Goal: Check status: Check status

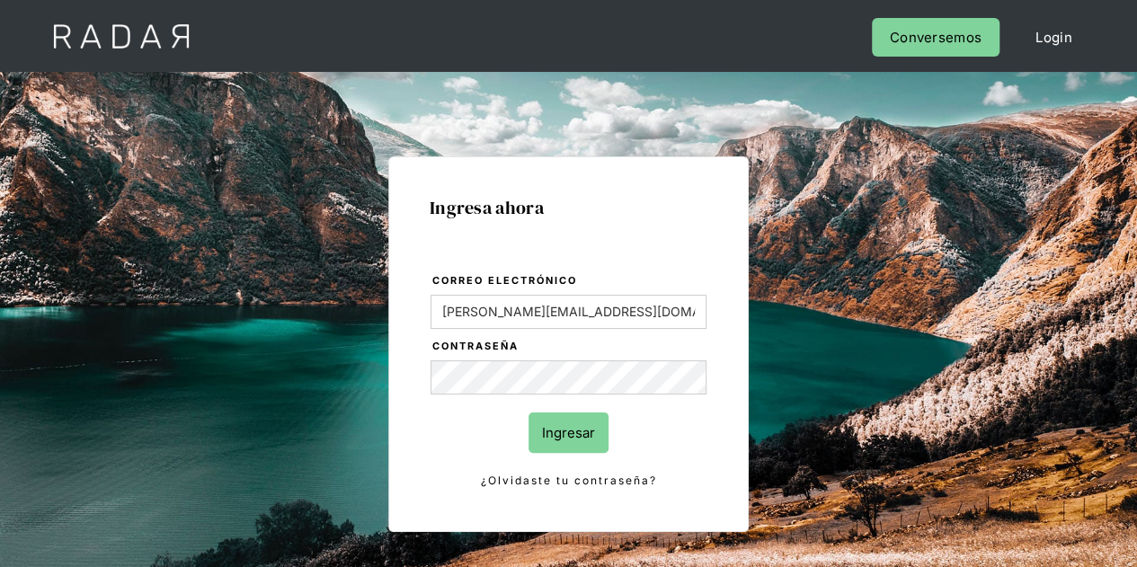
click at [555, 432] on input "Ingresar" at bounding box center [568, 432] width 80 height 40
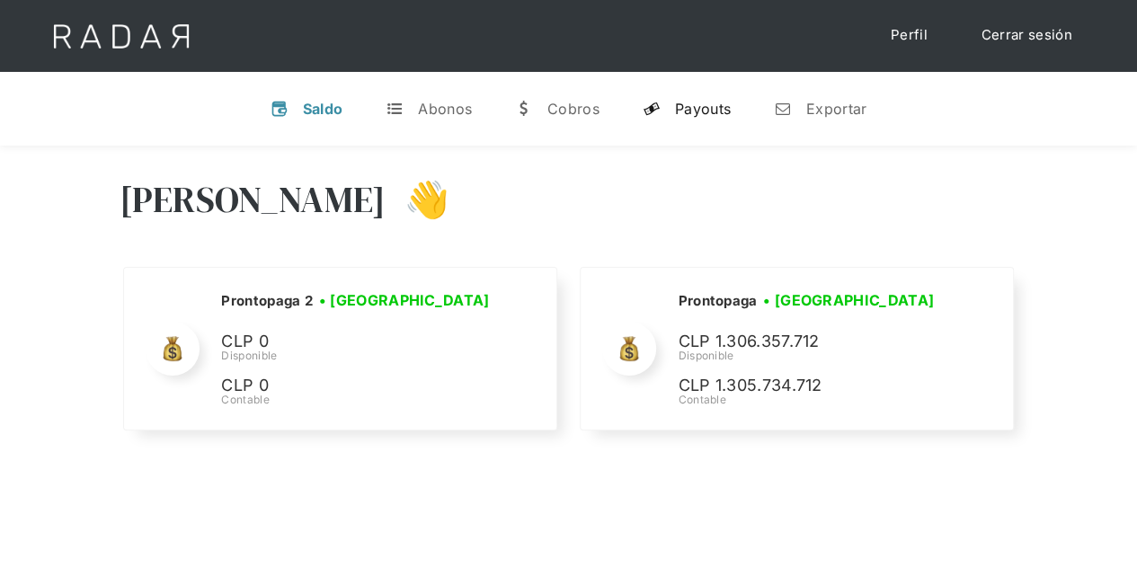
click at [679, 118] on link "y Payouts" at bounding box center [686, 108] width 117 height 47
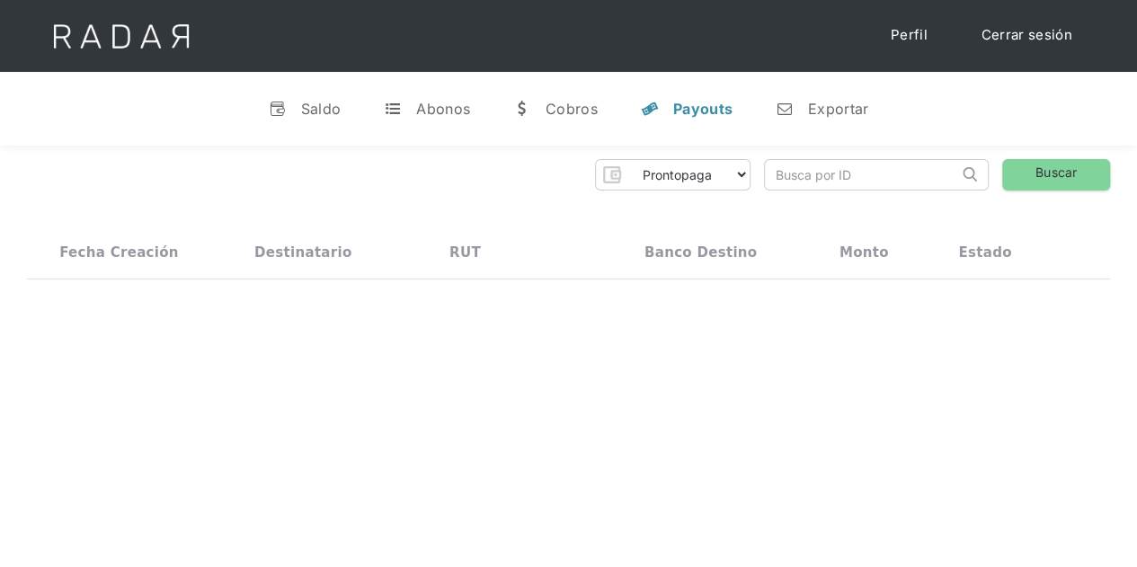
click at [820, 177] on input "search" at bounding box center [861, 175] width 193 height 30
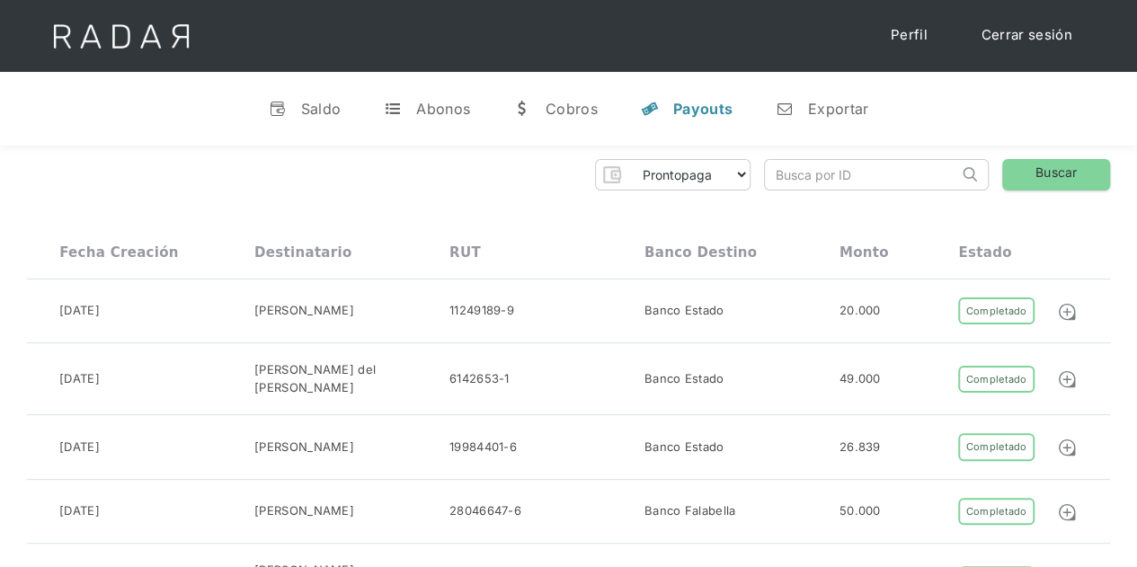
paste input "e4aafd56-668f-4abf-91a9-d42a13a37492"
type input "e4aafd56-668f-4abf-91a9-d42a13a37492"
click at [1046, 171] on link "Buscar" at bounding box center [1056, 174] width 108 height 31
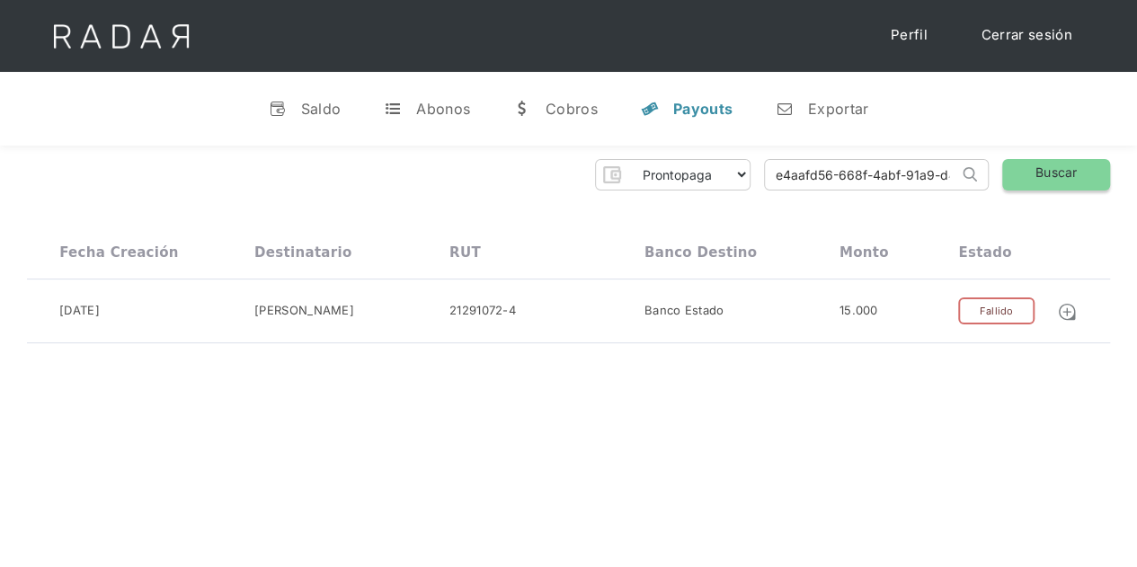
scroll to position [0, 76]
drag, startPoint x: 775, startPoint y: 176, endPoint x: 1069, endPoint y: 176, distance: 293.8
click at [1069, 176] on div "Prontopaga Prontopaga 2 Thank you! Your submission has been received! Oops! Som…" at bounding box center [568, 174] width 1083 height 31
paste input "636b02ed-3771-48ae-941e-d78072ae72ca"
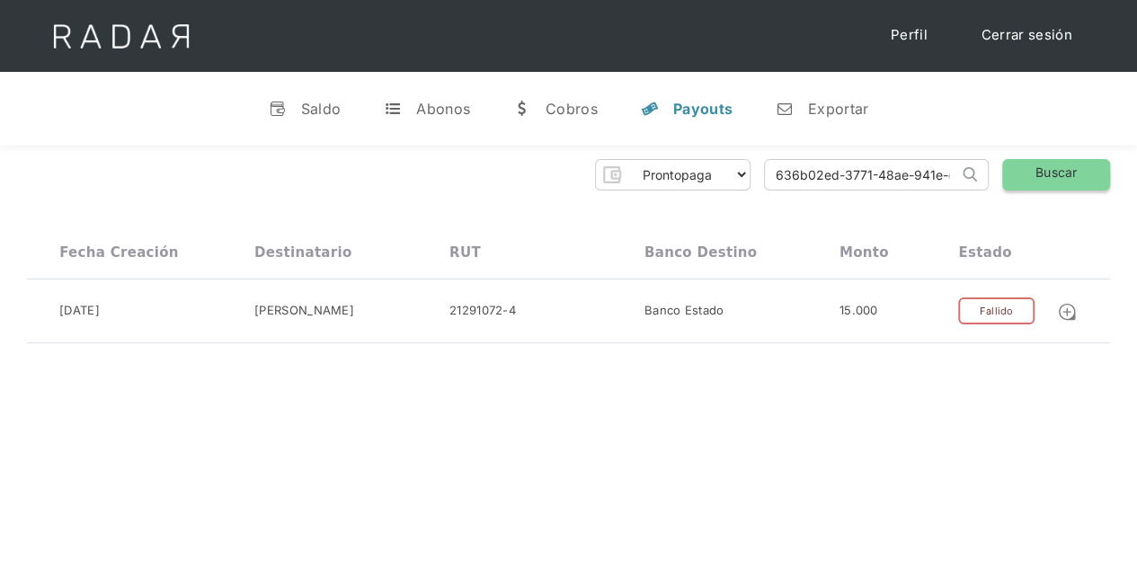
type input "636b02ed-3771-48ae-941e-d78072ae72ca"
click at [1035, 173] on link "Buscar" at bounding box center [1056, 174] width 108 height 31
drag, startPoint x: 776, startPoint y: 181, endPoint x: 1149, endPoint y: 179, distance: 372.9
click at [1136, 179] on html "Cargando... Cerrar sesión Perfil v Saldo t Abonos w Cobros y Payouts n Exportar…" at bounding box center [568, 283] width 1137 height 567
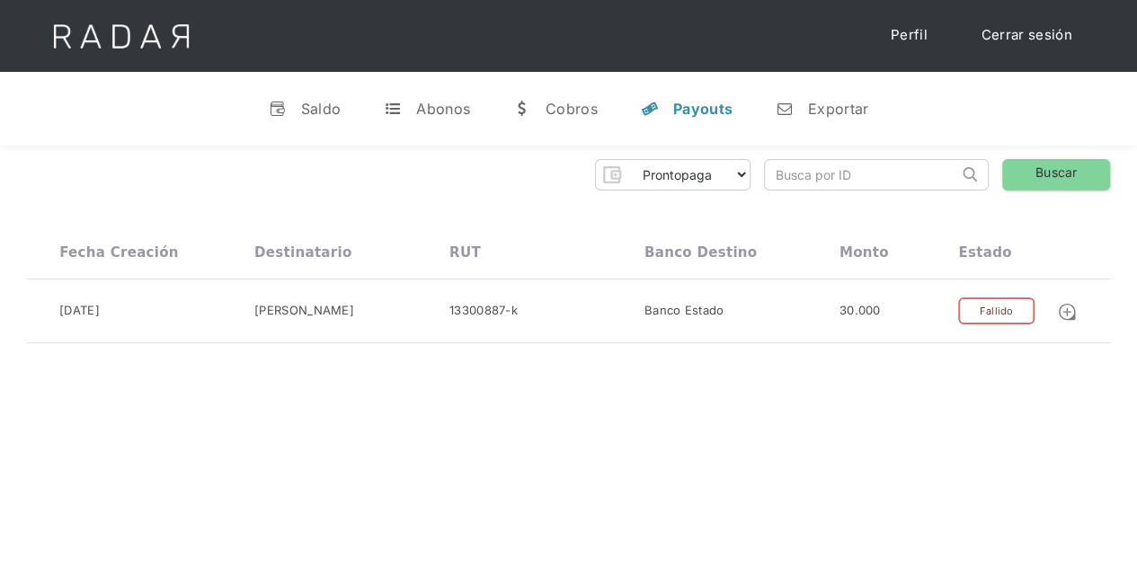
scroll to position [0, 0]
paste input "b779c8de-4213-4243-9eff-8e4c1f27ffad"
type input "b779c8de-4213-4243-9eff-8e4c1f27ffad"
click at [1087, 174] on link "Buscar" at bounding box center [1056, 174] width 108 height 31
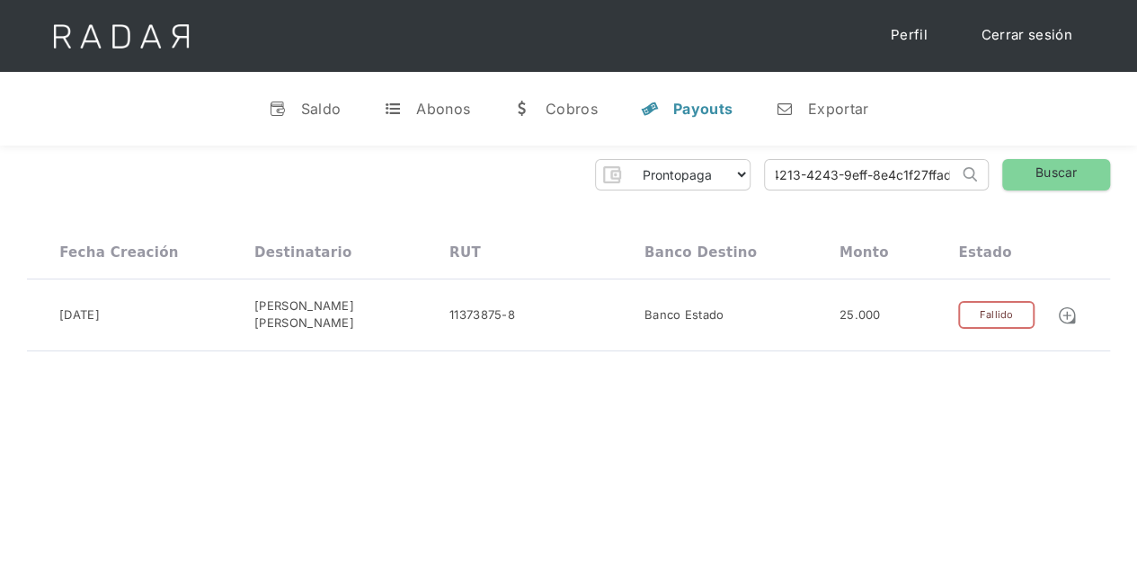
drag, startPoint x: 776, startPoint y: 173, endPoint x: 1149, endPoint y: 176, distance: 372.9
click at [1136, 176] on html "Cargando... Cerrar sesión Perfil v Saldo t Abonos w Cobros y Payouts n Exportar…" at bounding box center [568, 283] width 1137 height 567
paste input "138fe822-925c-4543-9cbc-ec5ff5f6c227"
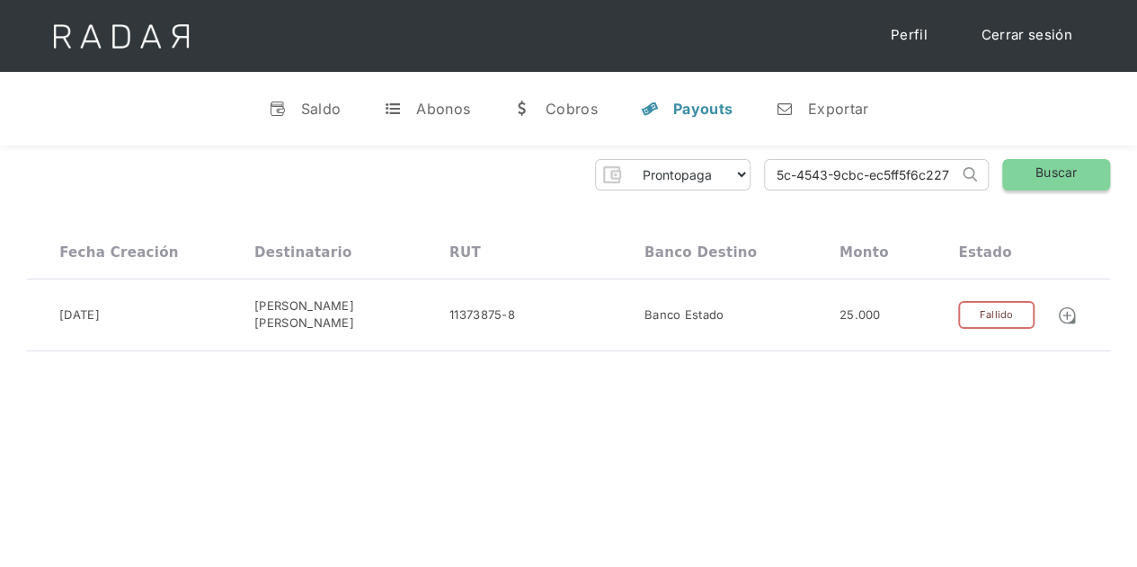
click at [1037, 176] on link "Buscar" at bounding box center [1056, 174] width 108 height 31
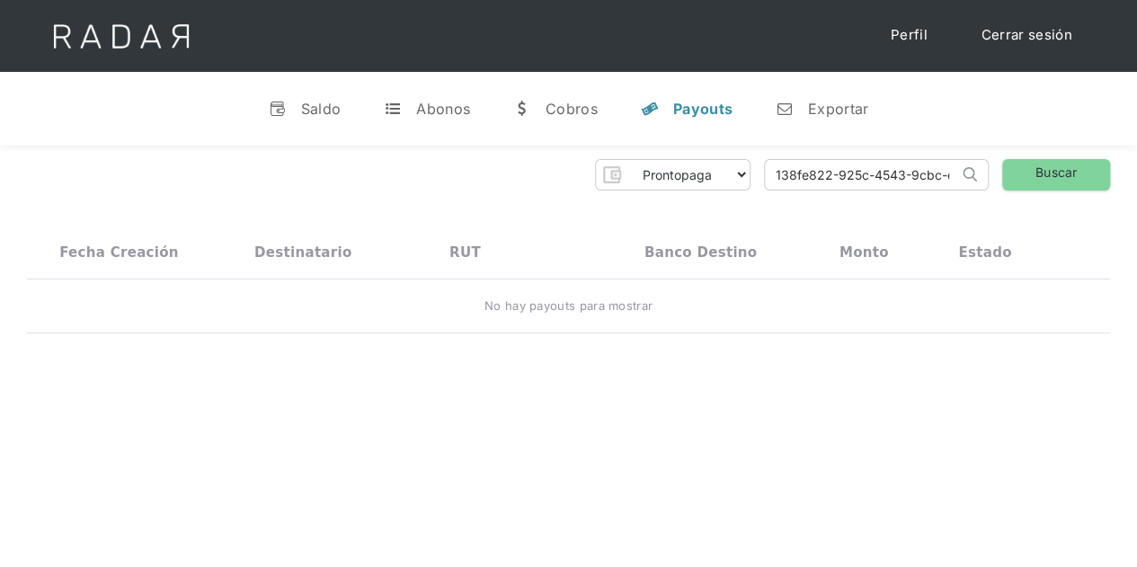
click at [878, 170] on input "138fe822-925c-4543-9cbc-ec5ff5f6c227" at bounding box center [861, 175] width 193 height 30
click input "Search" at bounding box center [0, 0] width 0 height 0
drag, startPoint x: 776, startPoint y: 178, endPoint x: 787, endPoint y: 177, distance: 10.8
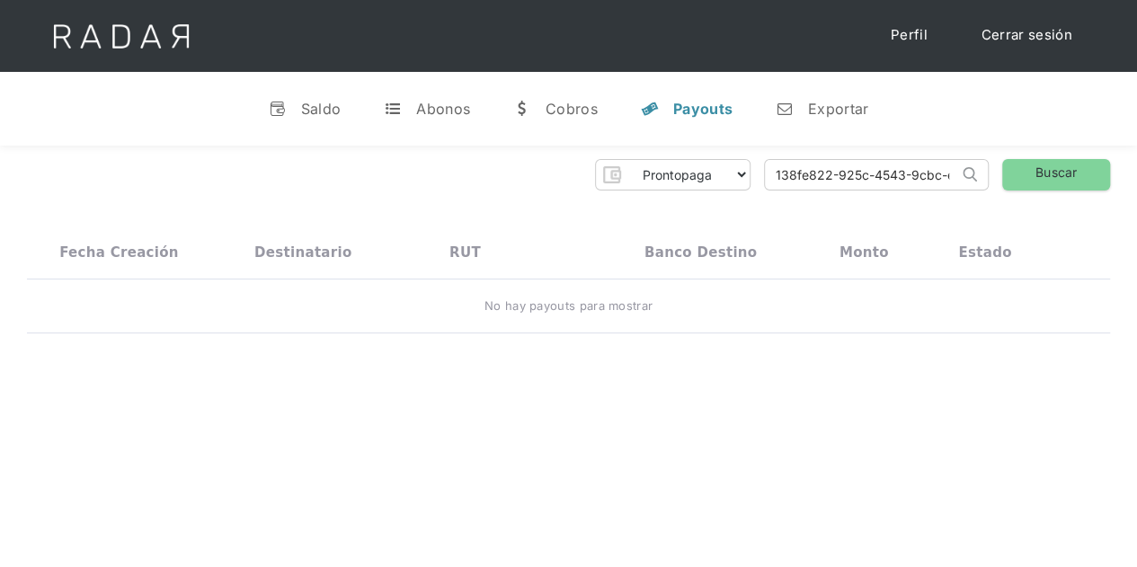
click at [776, 178] on input "138fe822-925c-4543-9cbc-ec5ff5f6c227" at bounding box center [861, 175] width 193 height 30
type input "138fe822-925c-4543-9cbc-ec5ff5f6c227"
click at [1051, 171] on link "Buscar" at bounding box center [1056, 174] width 108 height 31
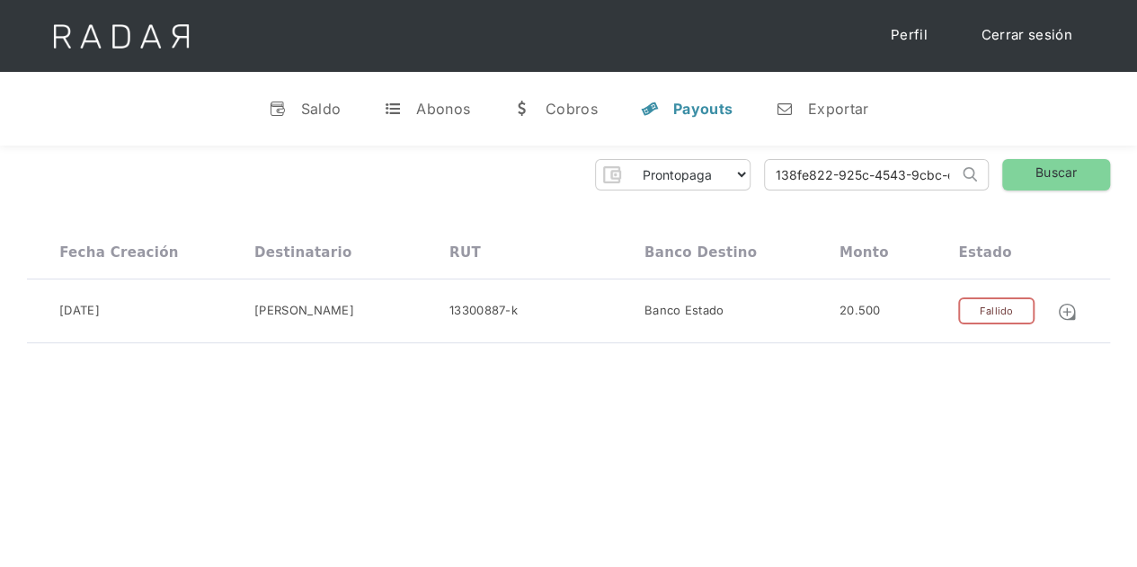
scroll to position [0, 76]
drag, startPoint x: 769, startPoint y: 168, endPoint x: 1149, endPoint y: 169, distance: 380.1
click at [1136, 169] on html "Cargando... Cerrar sesión Perfil v Saldo t Abonos w Cobros y Payouts n Exportar…" at bounding box center [568, 283] width 1137 height 567
paste input "8d5cce97-dd43-459d-9019-4e0e5656d94b"
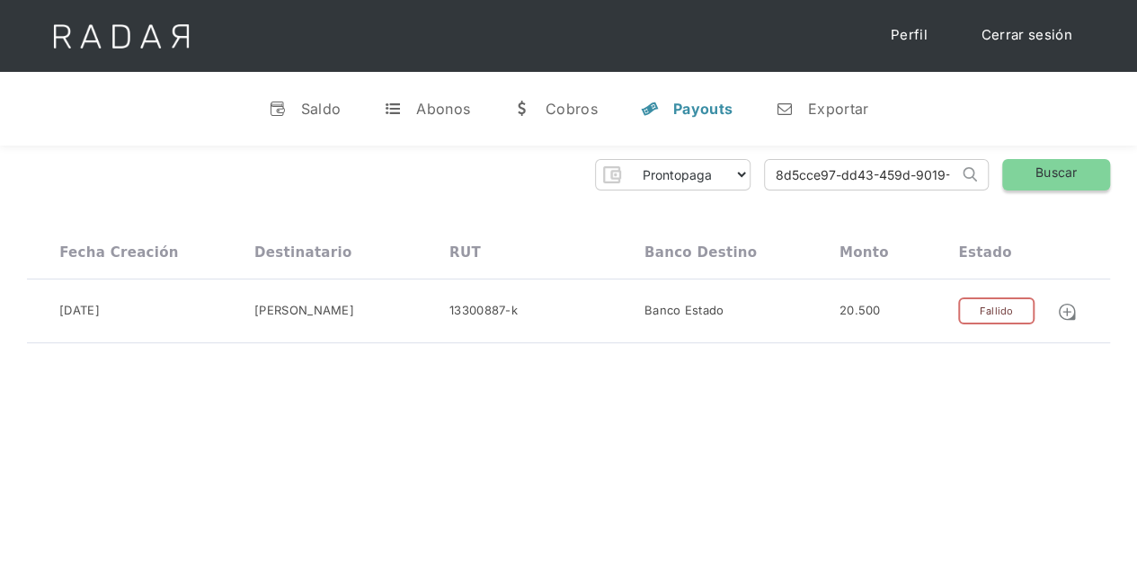
click at [1053, 173] on link "Buscar" at bounding box center [1056, 174] width 108 height 31
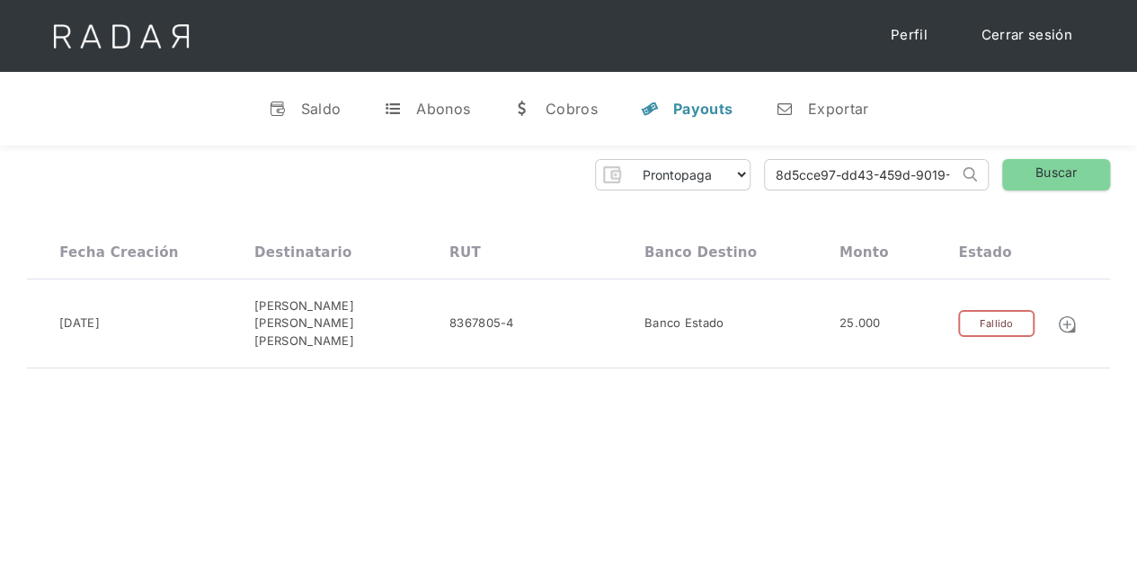
click at [907, 173] on input "8d5cce97-dd43-459d-9019-4e0e5656d94b" at bounding box center [861, 175] width 193 height 30
type input "-"
paste input "0d7d84b8-9822-49be-acfa-113d0b9613bf"
drag, startPoint x: 907, startPoint y: 173, endPoint x: 1026, endPoint y: 166, distance: 119.7
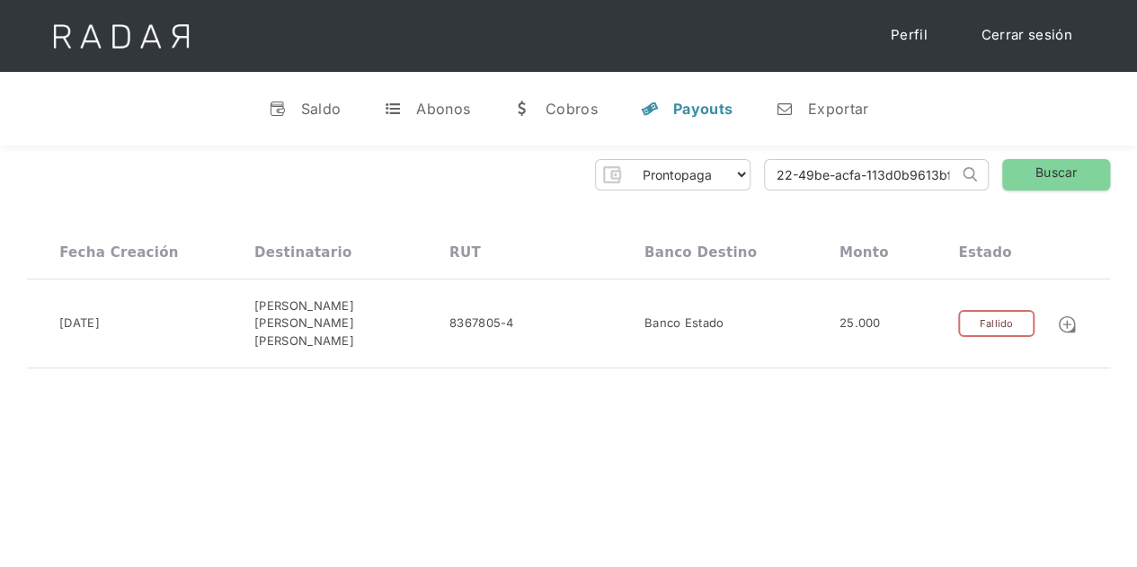
click at [908, 173] on input "0d7d84b8-9822-49be-acfa-113d0b9613bf" at bounding box center [861, 175] width 193 height 30
click at [1035, 167] on link "Buscar" at bounding box center [1056, 174] width 108 height 31
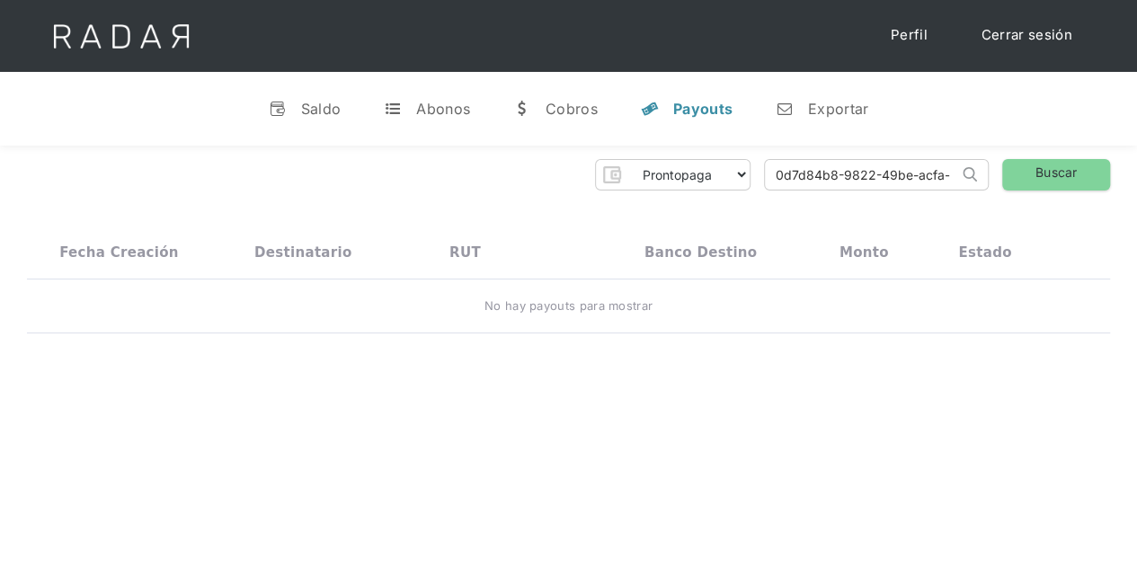
click at [797, 164] on input "0d7d84b8-9822-49be-acfa-113d0b9613bf" at bounding box center [861, 175] width 193 height 30
click at [1063, 172] on link "Buscar" at bounding box center [1056, 174] width 108 height 31
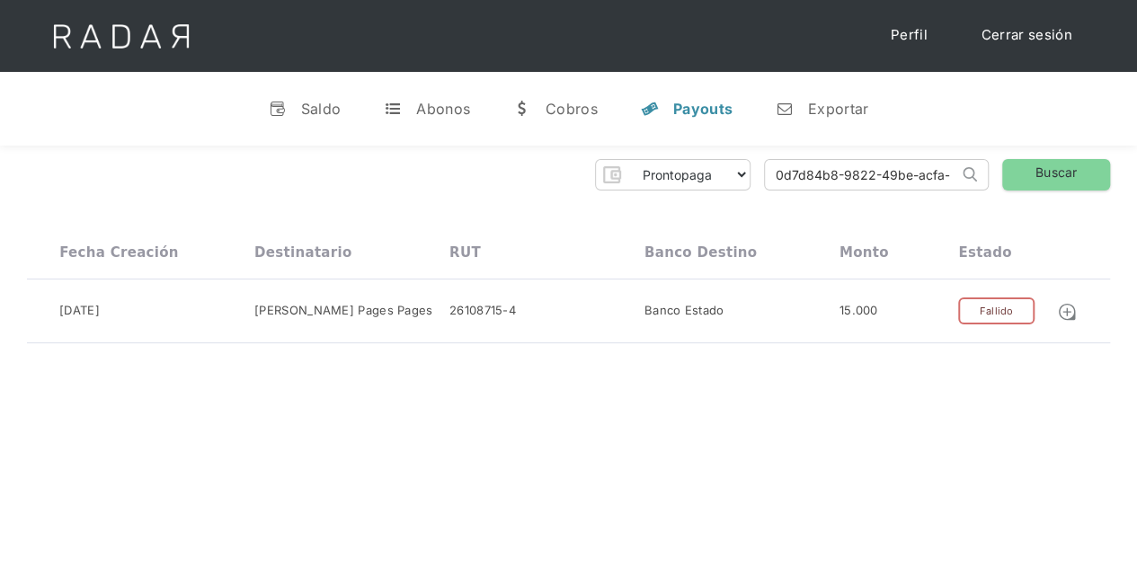
drag, startPoint x: 933, startPoint y: 172, endPoint x: 525, endPoint y: 174, distance: 408.0
click at [525, 174] on div "Prontopaga Prontopaga 2 Thank you! Your submission has been received! Oops! Som…" at bounding box center [568, 174] width 1083 height 31
click at [869, 171] on input "a-113d0b9613bf" at bounding box center [861, 175] width 193 height 30
type input "a"
paste input "9871d398-f057-4a21-83ec-d597a01915f9"
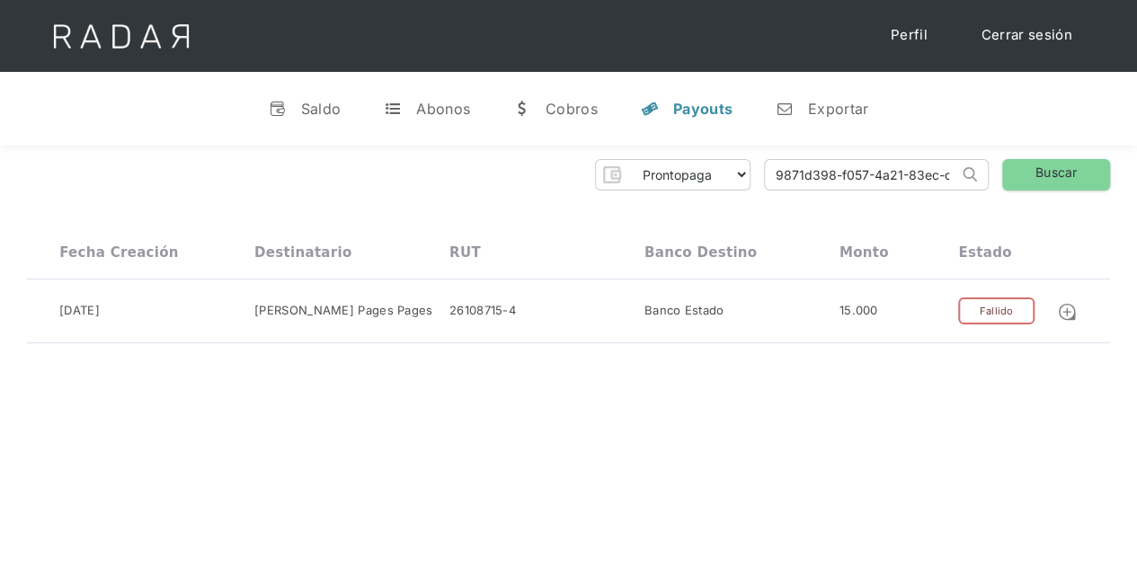
scroll to position [0, 79]
click at [1050, 174] on link "Buscar" at bounding box center [1056, 174] width 108 height 31
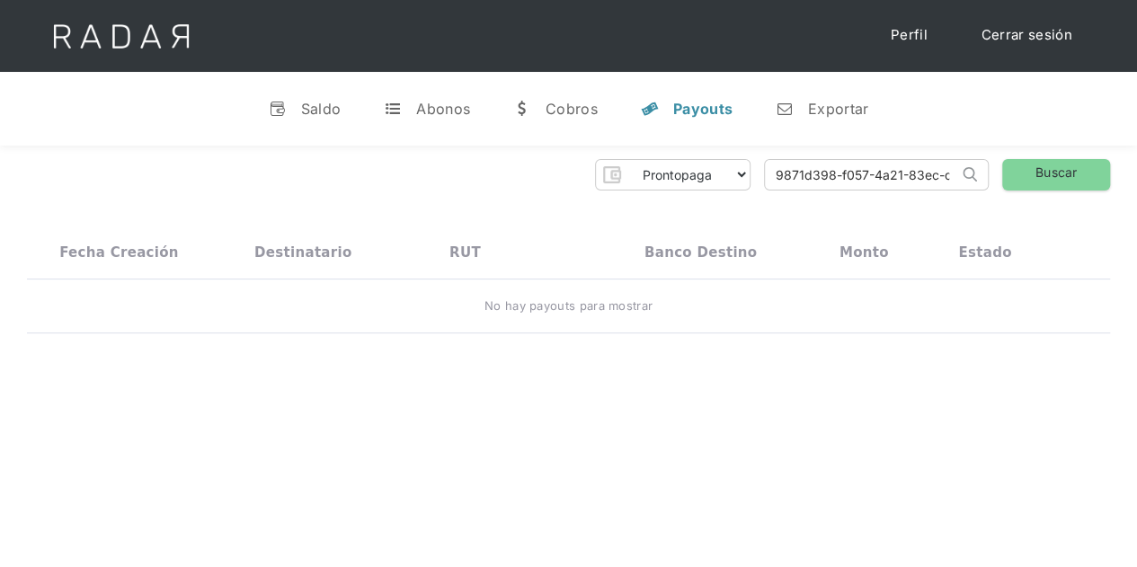
click at [829, 175] on input "9871d398-f057-4a21-83ec-d597a01915f9" at bounding box center [861, 175] width 193 height 30
click at [1029, 168] on link "Buscar" at bounding box center [1056, 174] width 108 height 31
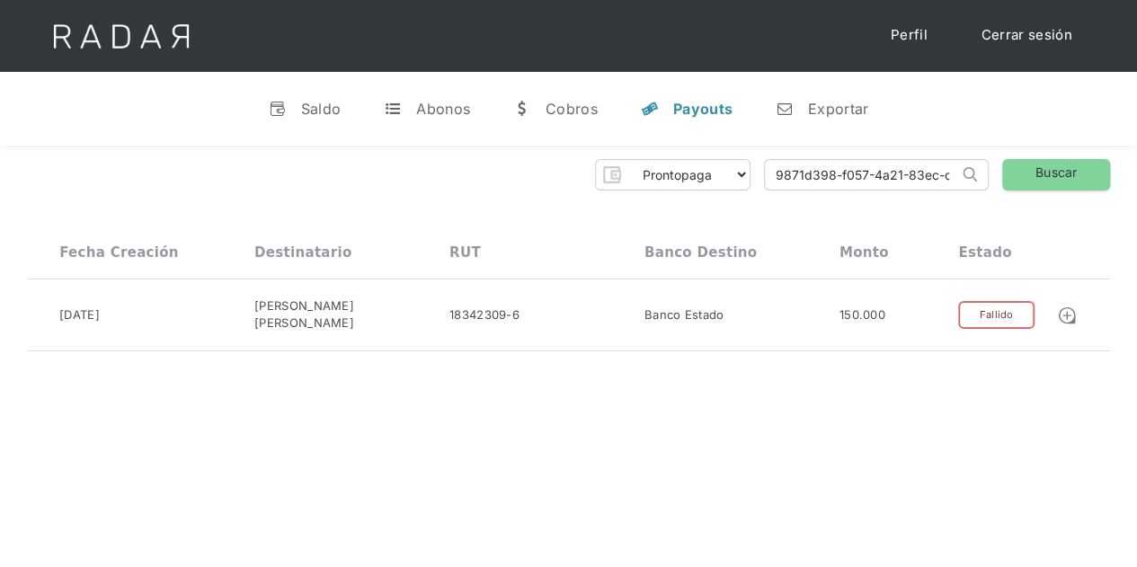
drag, startPoint x: 910, startPoint y: 176, endPoint x: 875, endPoint y: 176, distance: 35.0
click at [875, 176] on input "9871d398-f057-4a21-83ec-d597a01915f9" at bounding box center [861, 175] width 193 height 30
click at [875, 176] on input "3ec-d597a01915f9" at bounding box center [861, 175] width 193 height 30
type input "3"
paste input "6ebc122b-9b91-44f1-8154-27554940b2c2"
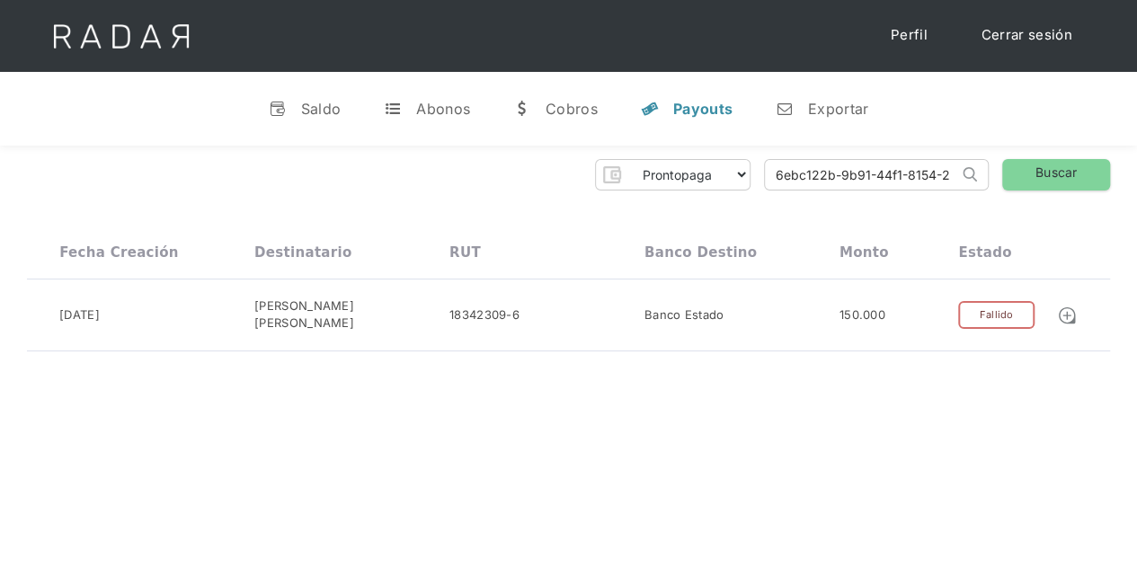
click at [875, 176] on input "6ebc122b-9b91-44f1-8154-27554940b2c2" at bounding box center [861, 175] width 193 height 30
type input "6ebc122b-9b91-44f1-8154-27554940b2c2"
paste input "6ebc122b-9b91-44f1-8154-27554940b2c2"
click at [1050, 176] on link "Buscar" at bounding box center [1056, 174] width 108 height 31
click at [908, 173] on input "6ebc122b-9b91-44f1-8154-27554940b2c2" at bounding box center [861, 175] width 193 height 30
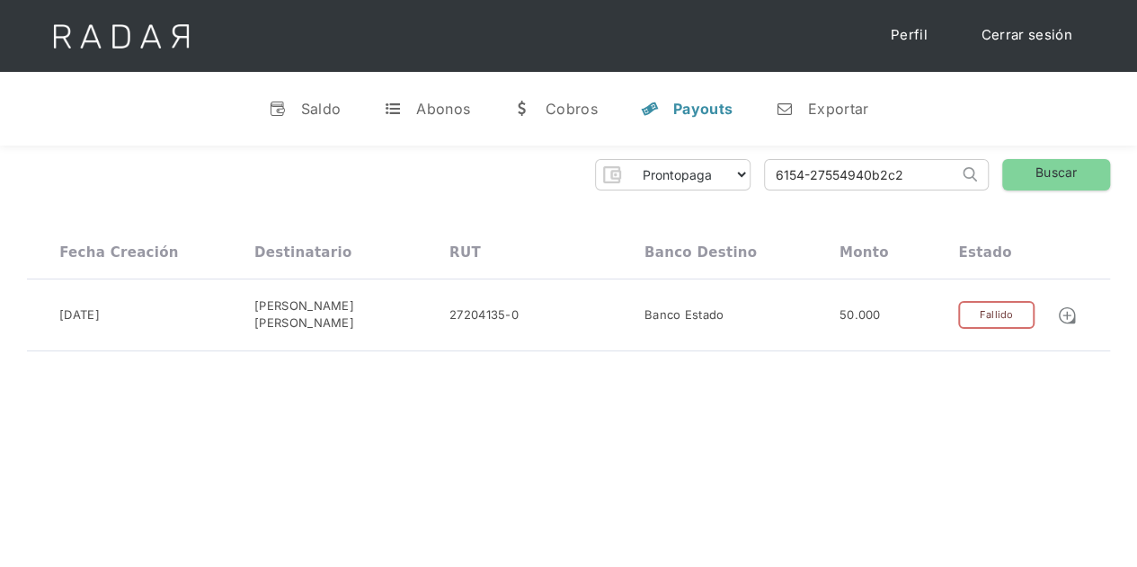
type input "154-27554940b2c2"
drag, startPoint x: 909, startPoint y: 173, endPoint x: 474, endPoint y: 190, distance: 435.2
click at [474, 190] on div "Prontopaga Prontopaga 2 Thank you! Your submission has been received! Oops! Som…" at bounding box center [568, 174] width 1083 height 31
paste input "bf9f0017-a964-4867-ae93-6d691e169b41"
click at [1012, 170] on link "Buscar" at bounding box center [1056, 174] width 108 height 31
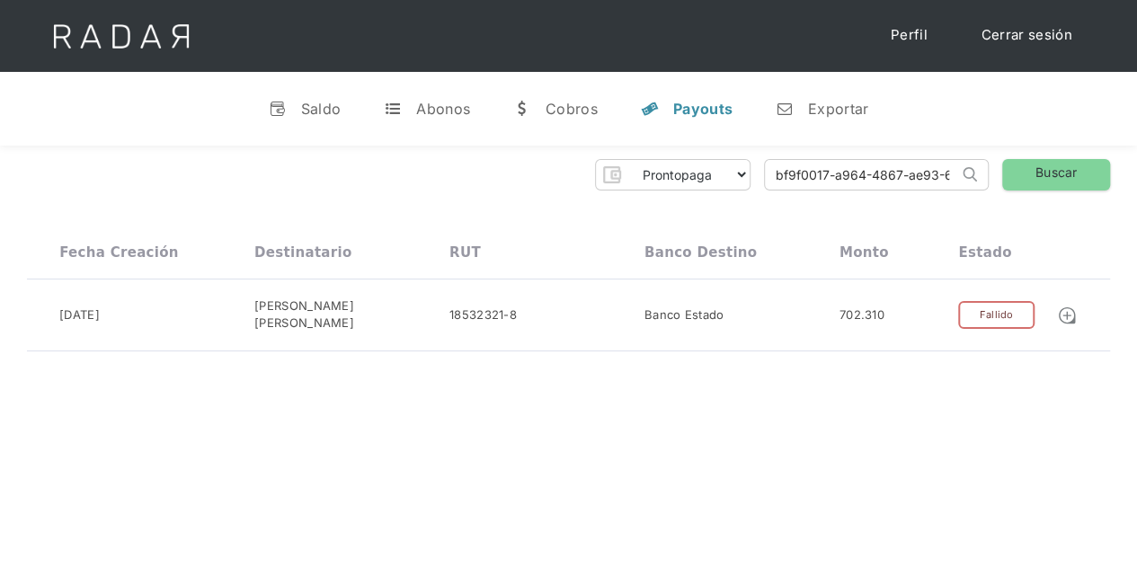
drag, startPoint x: 913, startPoint y: 173, endPoint x: 527, endPoint y: 173, distance: 386.4
click at [527, 173] on div "Prontopaga Prontopaga 2 Thank you! Your submission has been received! Oops! Som…" at bounding box center [568, 174] width 1083 height 31
click at [541, 179] on div "Prontopaga Prontopaga 2 Thank you! Your submission has been received! Oops! Som…" at bounding box center [568, 174] width 1083 height 31
click at [902, 163] on input "e93-6d691e169b41" at bounding box center [861, 175] width 193 height 30
type input "e"
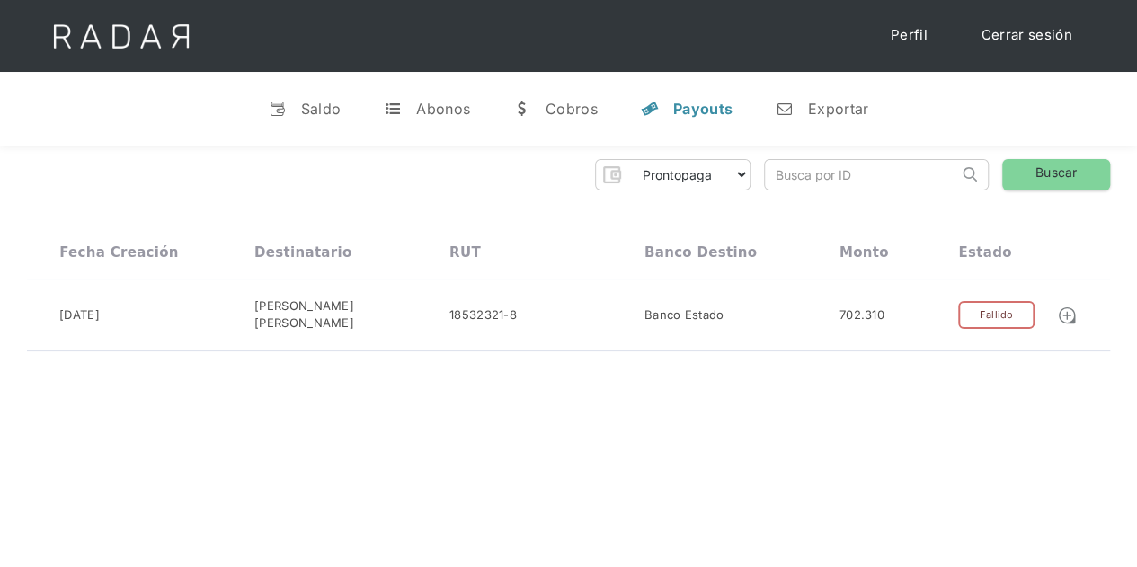
paste input "e42fab7f-af45-433b-859a-c4602969e0ab"
type input "e42fab7f-af45-433b-859a-c4602969e0ab"
click at [1023, 176] on link "Buscar" at bounding box center [1056, 174] width 108 height 31
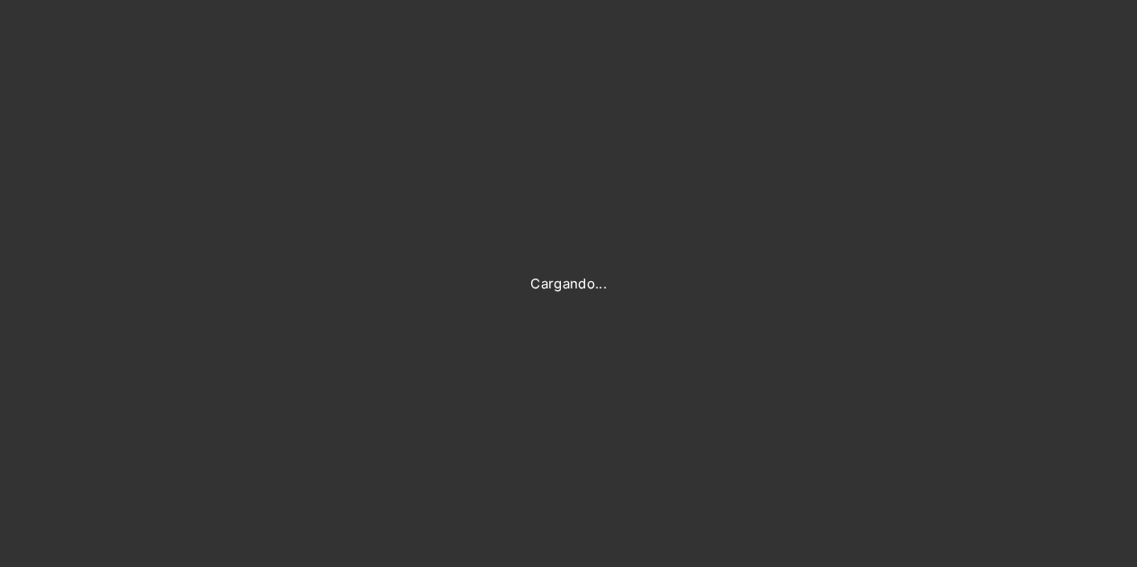
type input "[PERSON_NAME][EMAIL_ADDRESS][DOMAIN_NAME]"
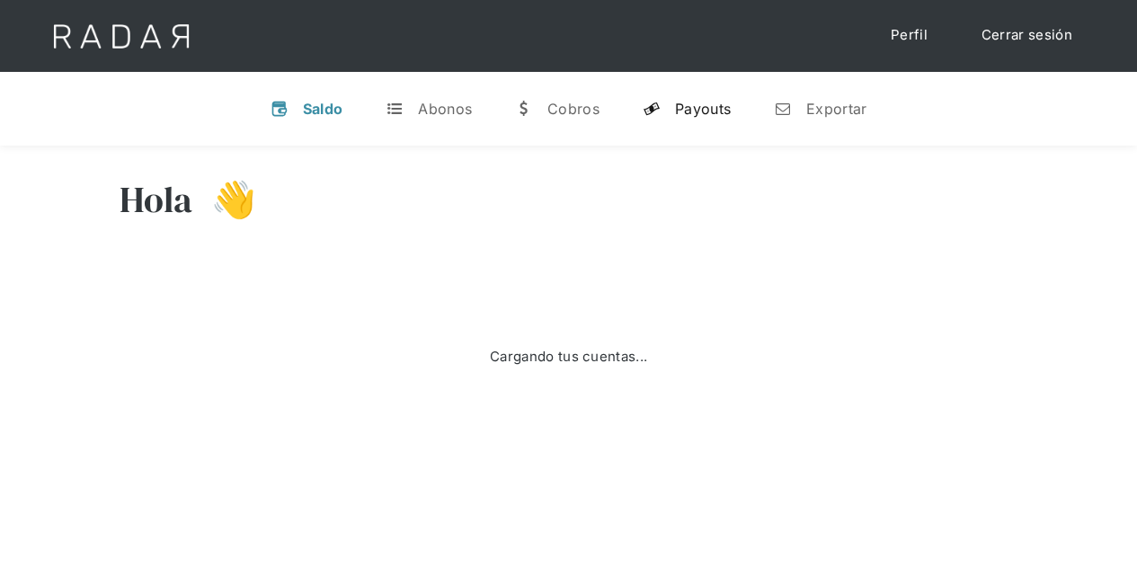
click at [696, 107] on div "Payouts" at bounding box center [703, 109] width 56 height 18
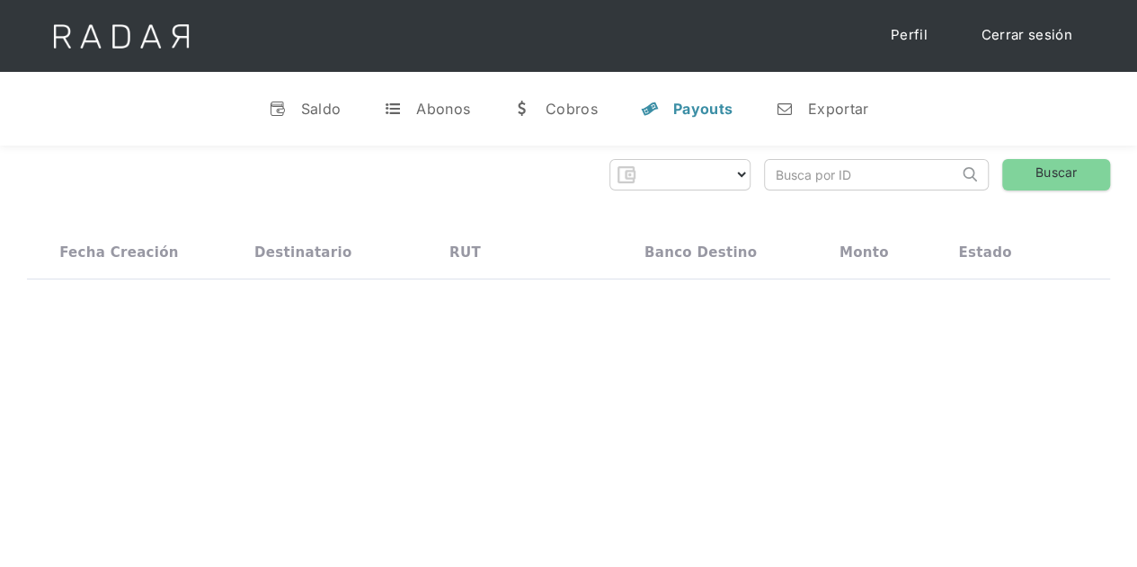
click at [854, 179] on input "search" at bounding box center [861, 175] width 193 height 30
select select "prontopaga"
paste input "e42fab7f-af45-433b-859a-c4602969e0ab"
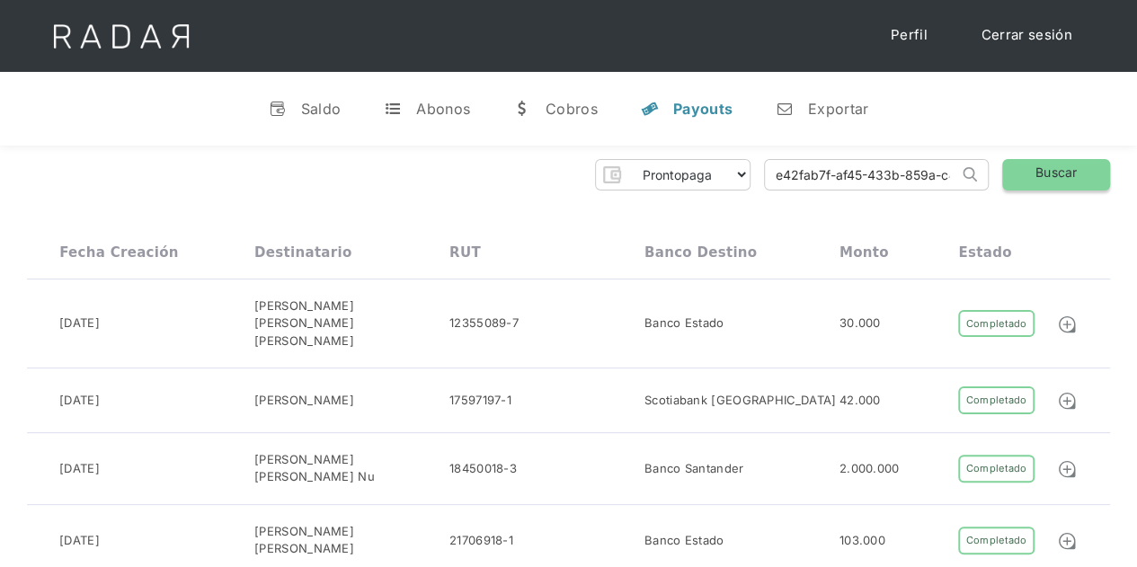
type input "e42fab7f-af45-433b-859a-c4602969e0ab"
click at [1057, 177] on link "Buscar" at bounding box center [1056, 174] width 108 height 31
